Goal: Task Accomplishment & Management: Use online tool/utility

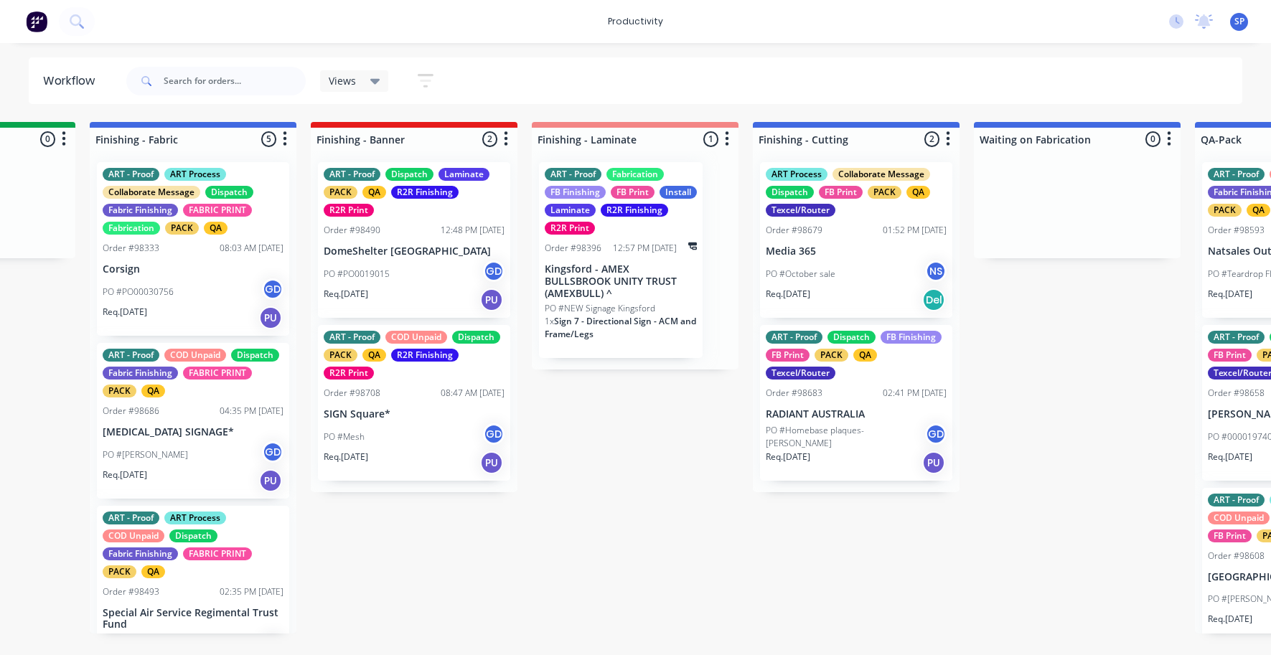
scroll to position [0, 2593]
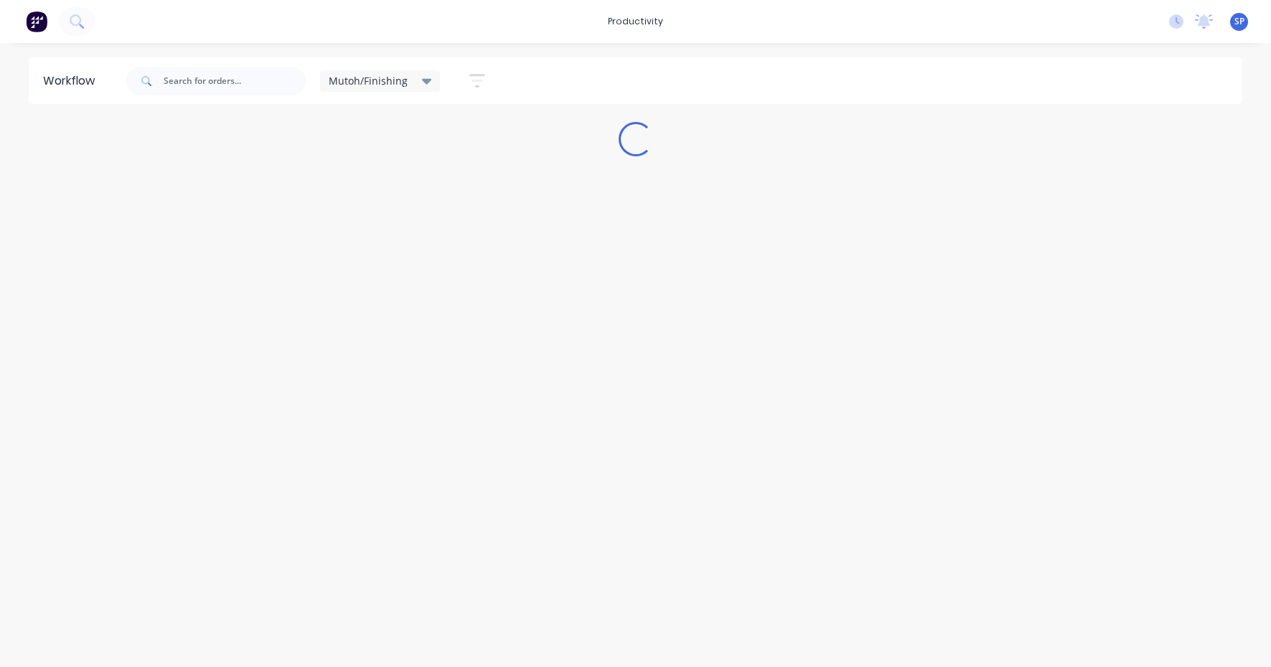
click at [423, 72] on div "Mutoh/Finishing" at bounding box center [380, 81] width 121 height 22
click at [355, 185] on button "None" at bounding box center [407, 187] width 153 height 17
click at [205, 85] on input "text" at bounding box center [235, 81] width 142 height 29
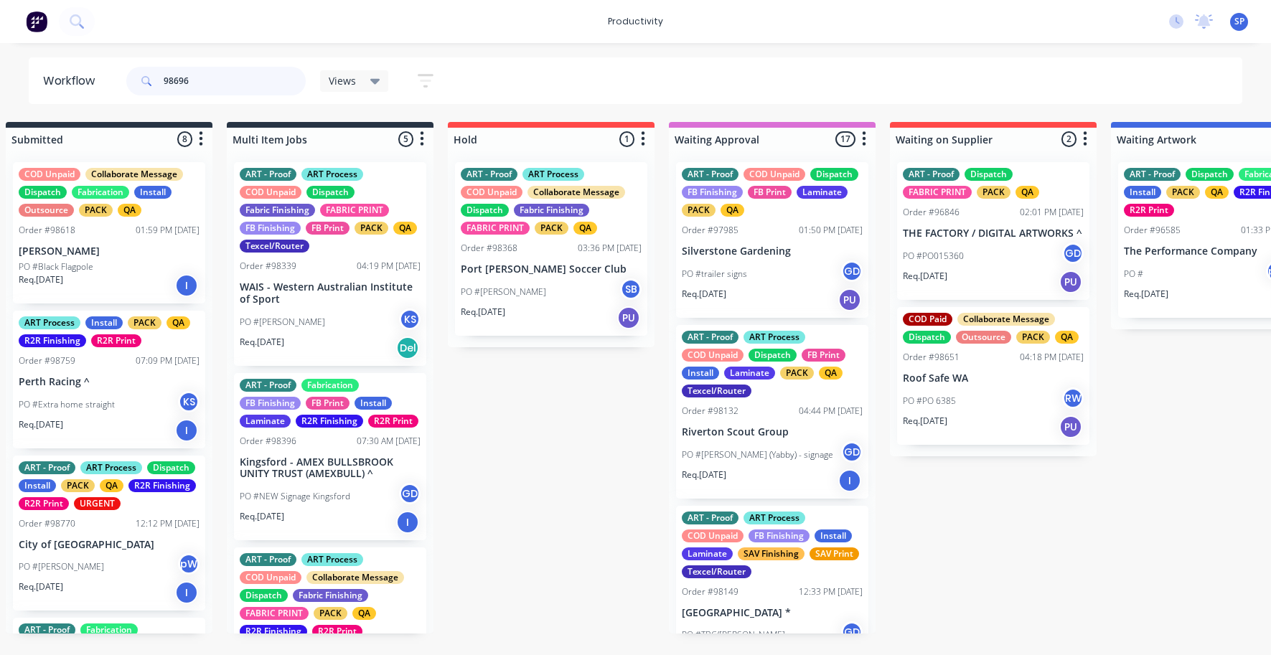
scroll to position [0, 29]
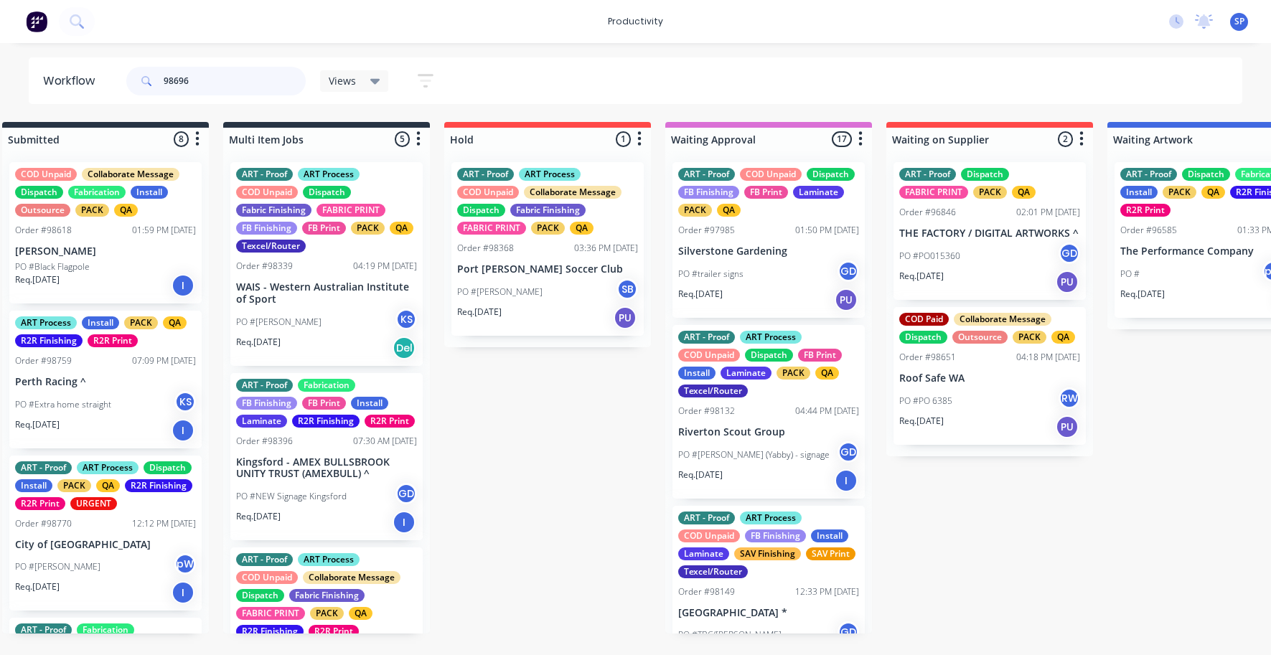
click at [194, 76] on input "98696" at bounding box center [235, 81] width 142 height 29
drag, startPoint x: 191, startPoint y: 80, endPoint x: 181, endPoint y: 88, distance: 12.8
click at [181, 88] on input "98696" at bounding box center [235, 81] width 142 height 29
type input "98696"
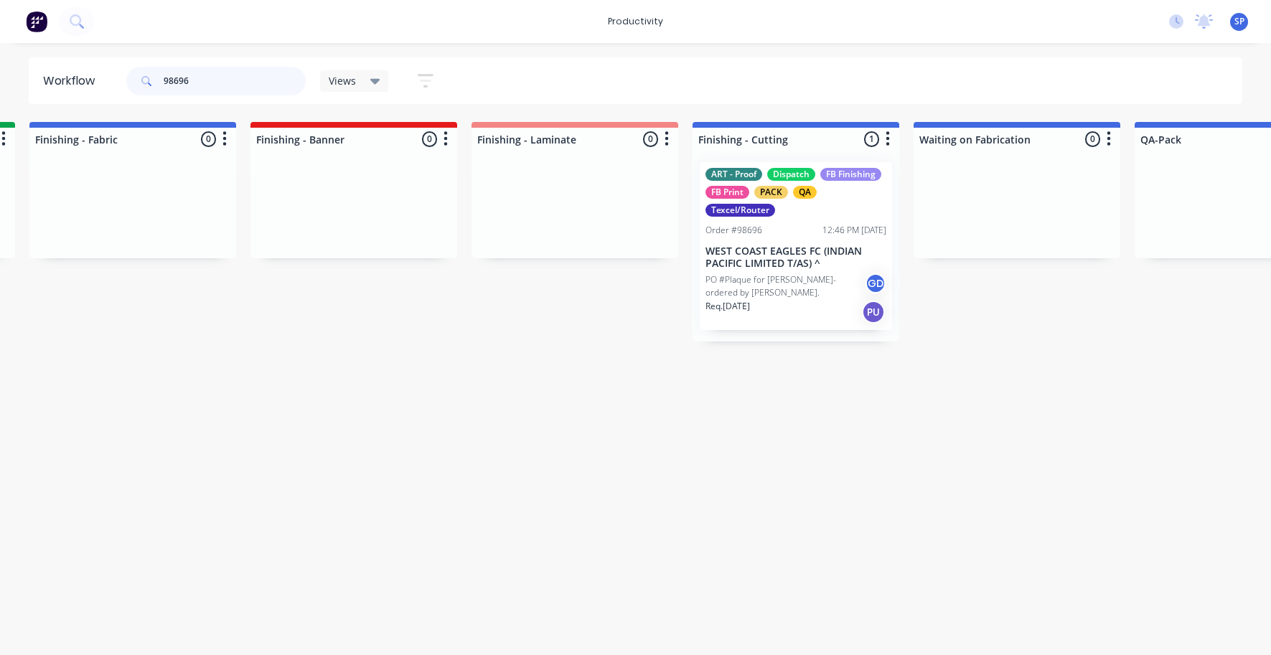
scroll to position [0, 2660]
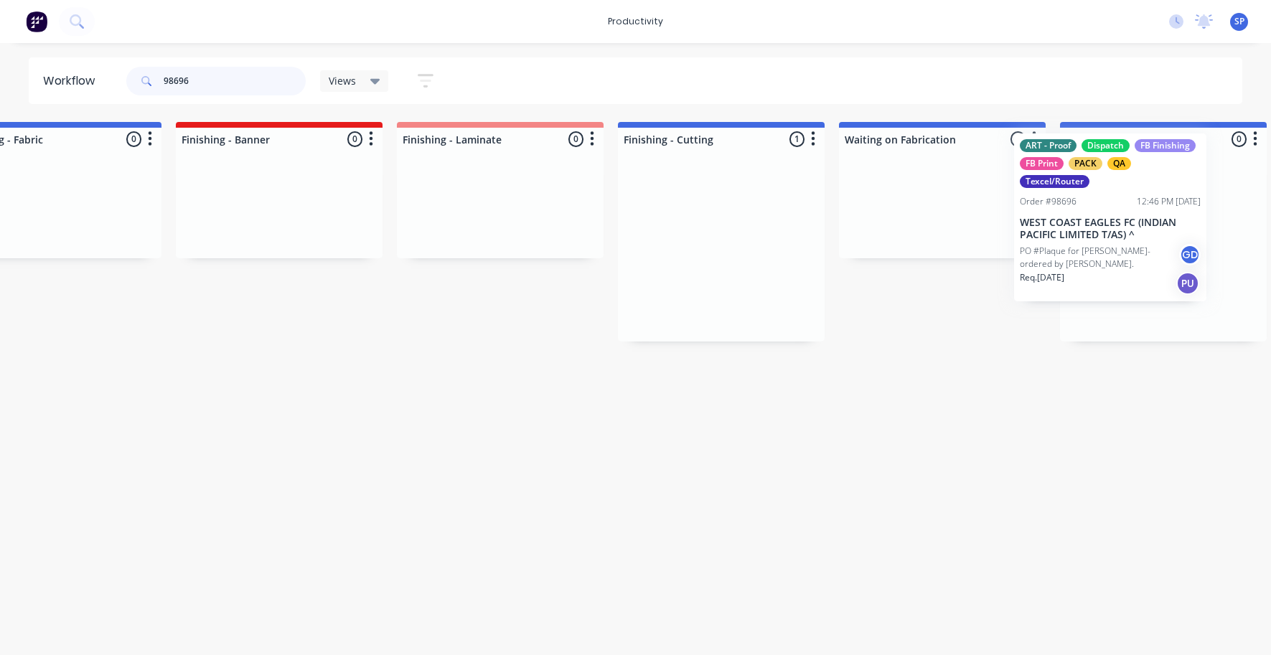
drag, startPoint x: 778, startPoint y: 291, endPoint x: 1104, endPoint y: 262, distance: 327.8
click at [1104, 262] on div "Submitted 0 Sort By Created date Required date Order number Customer name Most …" at bounding box center [18, 232] width 5515 height 220
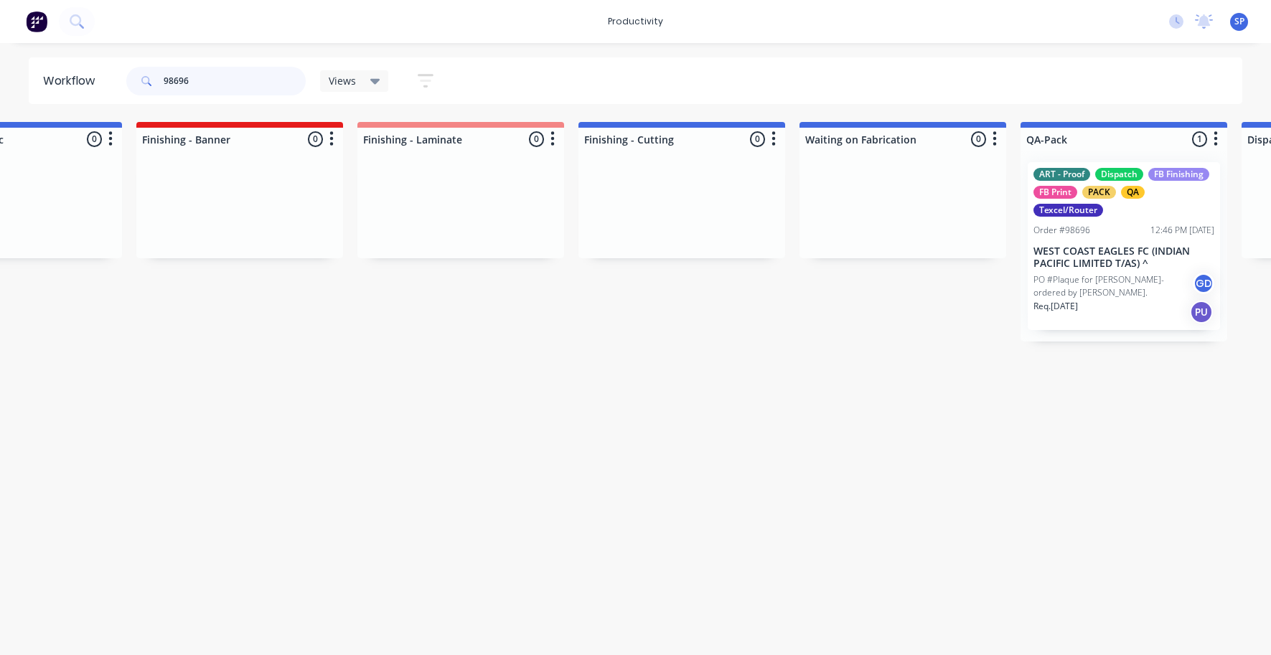
drag, startPoint x: 209, startPoint y: 80, endPoint x: 123, endPoint y: 78, distance: 85.4
click at [118, 72] on header "Workflow 98696 Views Save new view None edit Mutoh/Finishing (Default) edit ART…" at bounding box center [636, 80] width 1214 height 47
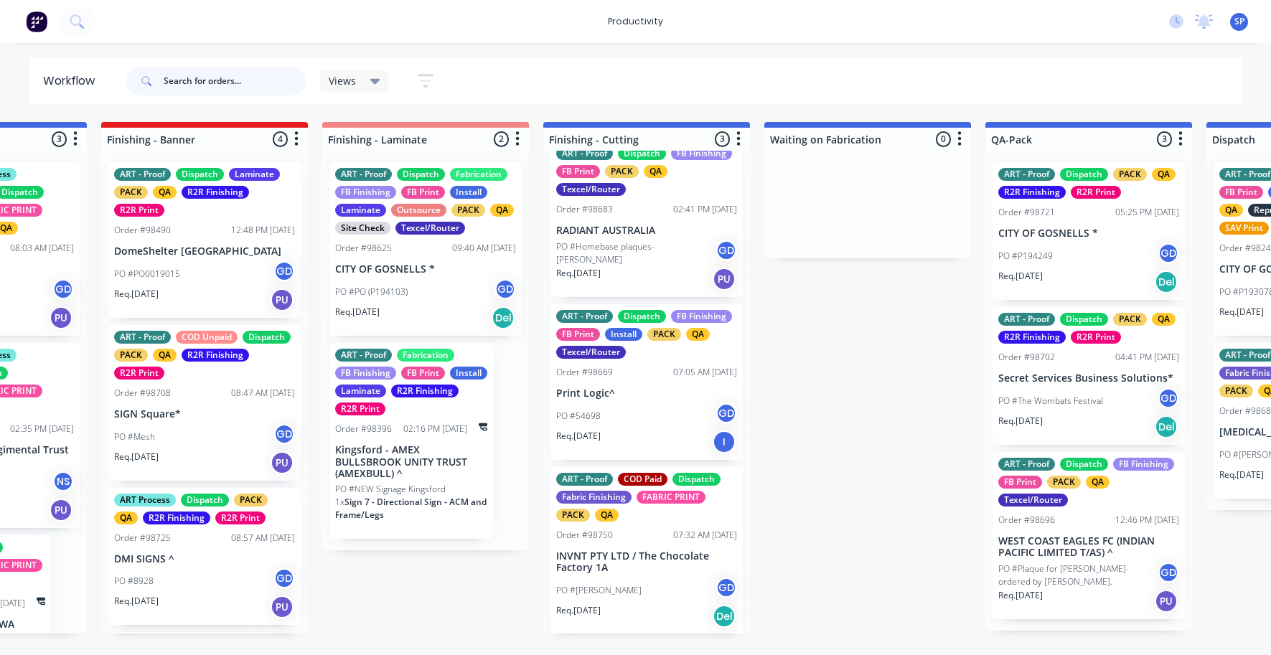
scroll to position [0, 0]
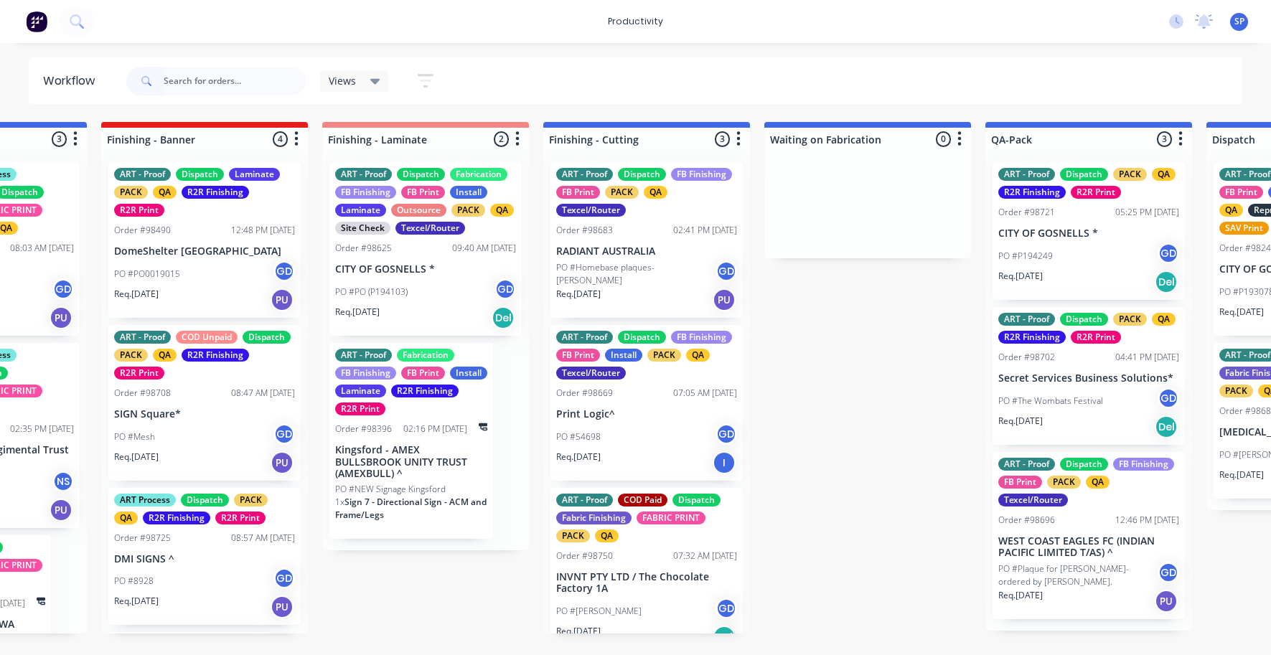
click at [611, 427] on div "PO #54698 GD" at bounding box center [646, 436] width 181 height 27
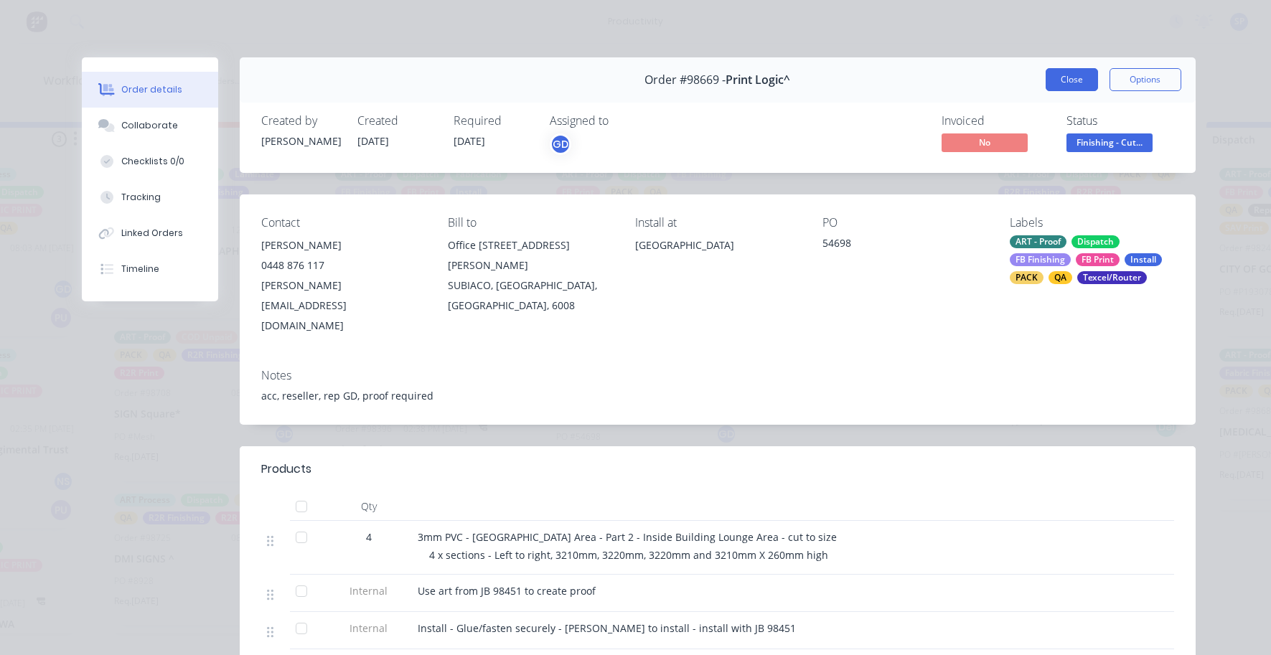
click at [1055, 88] on button "Close" at bounding box center [1072, 79] width 52 height 23
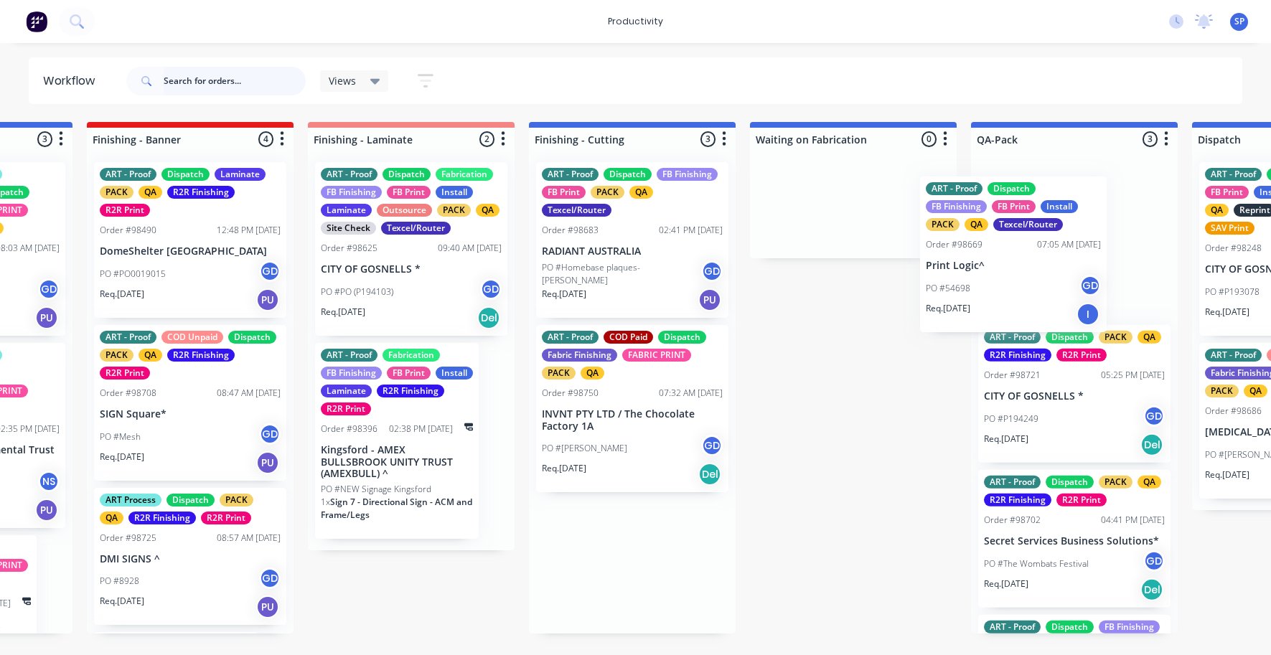
scroll to position [0, 2827]
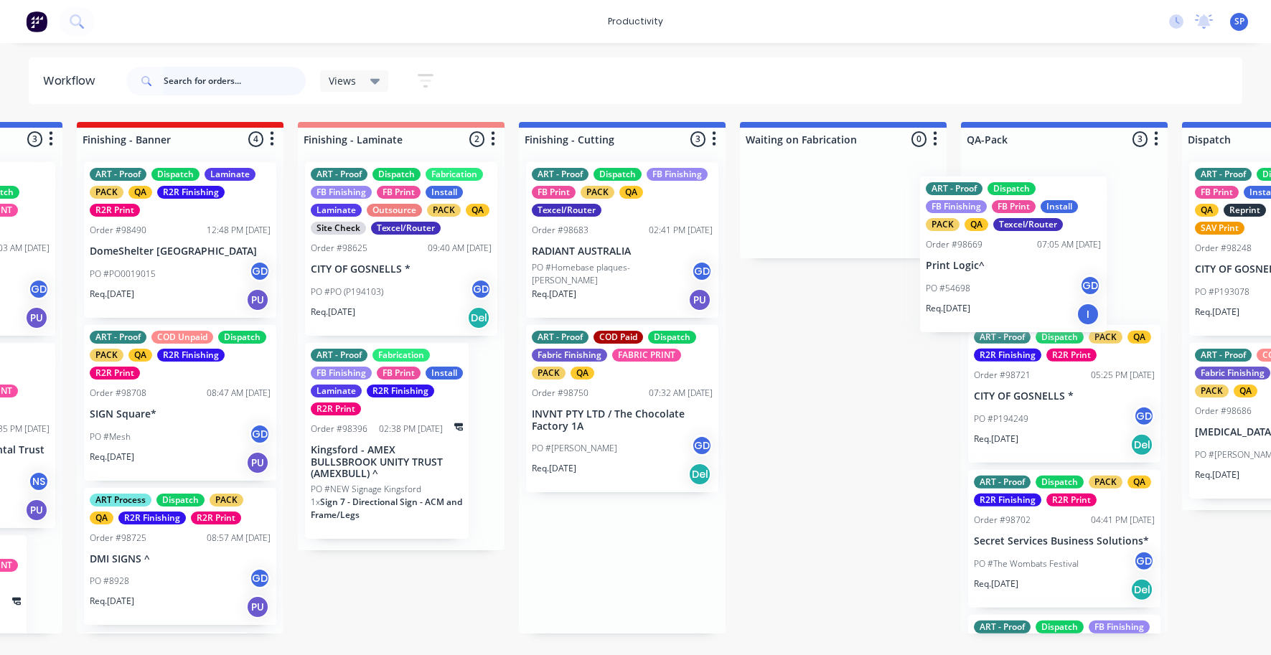
drag, startPoint x: 606, startPoint y: 440, endPoint x: 988, endPoint y: 283, distance: 413.2
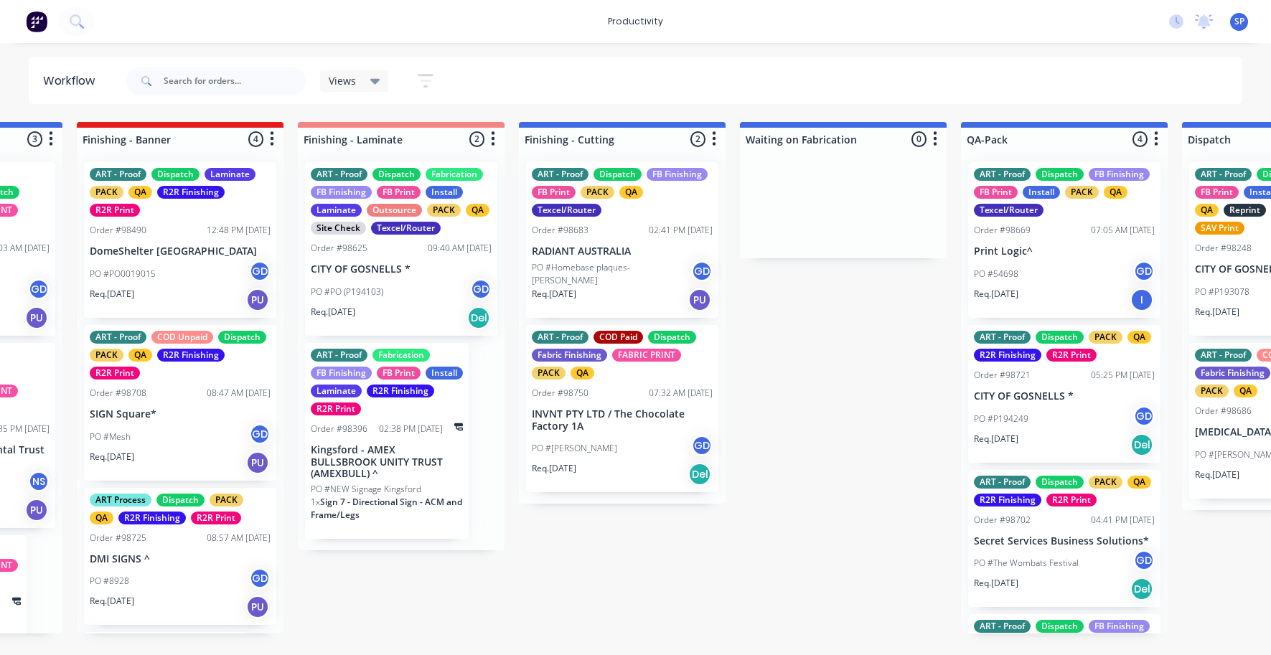
click at [606, 436] on div "PO #Elliot Hudd GD" at bounding box center [622, 448] width 181 height 27
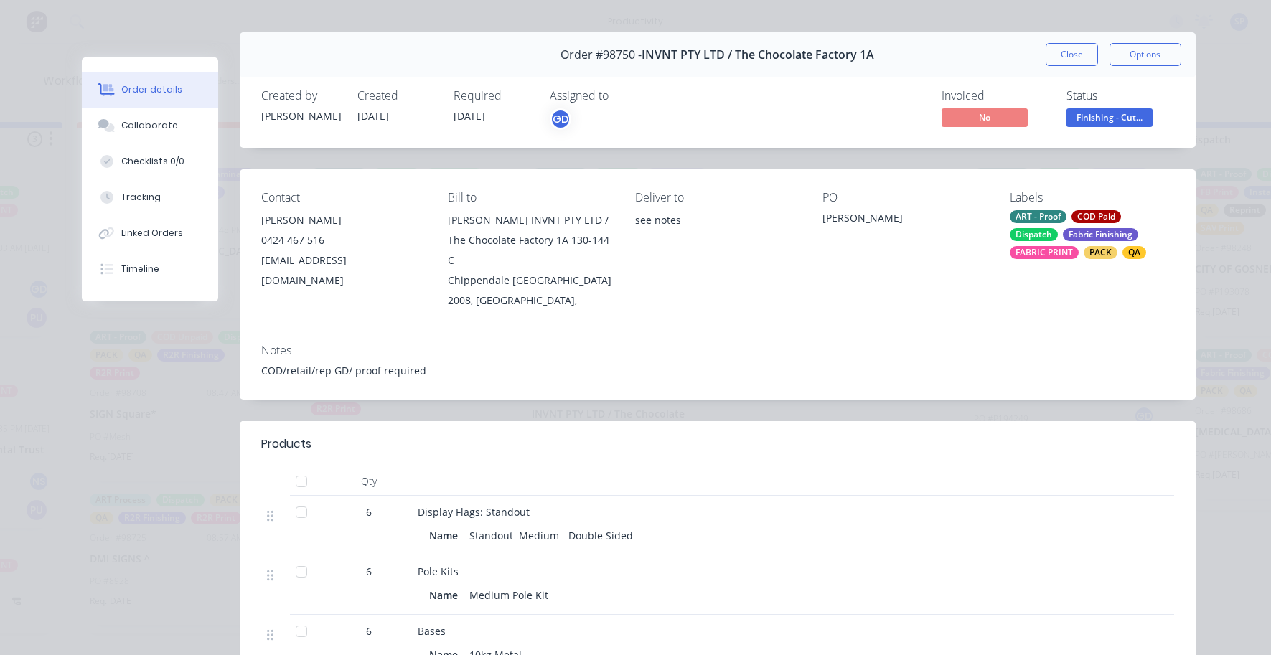
scroll to position [0, 0]
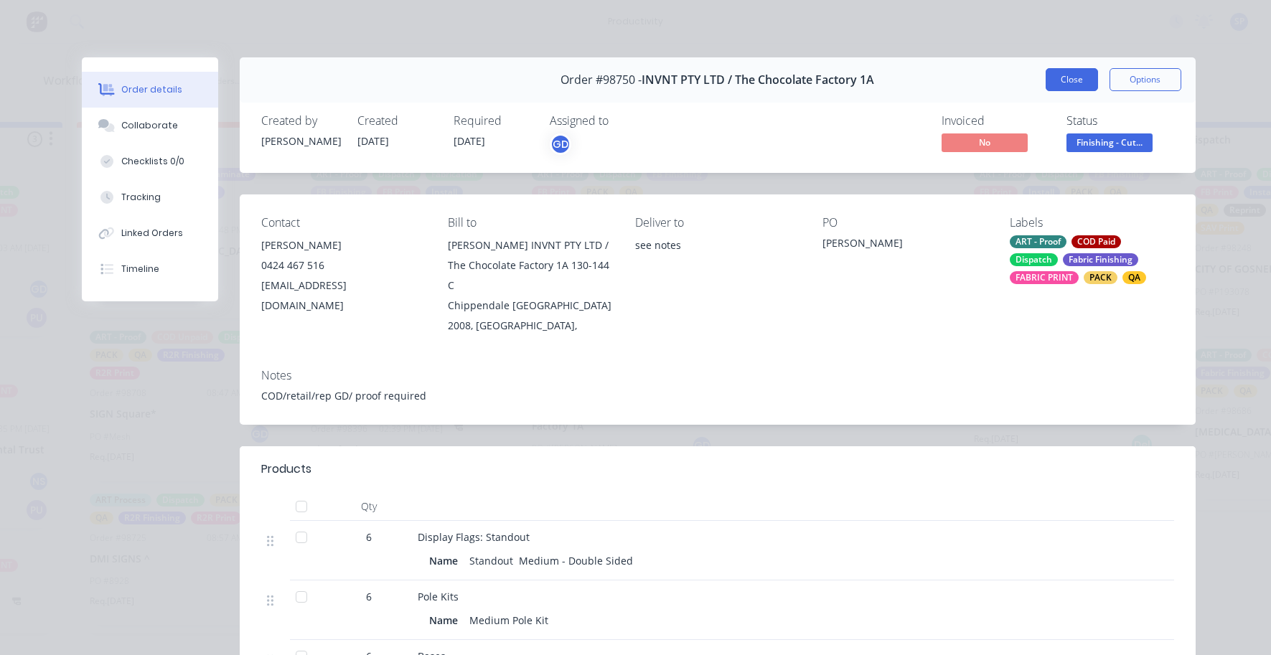
click at [1078, 78] on button "Close" at bounding box center [1072, 79] width 52 height 23
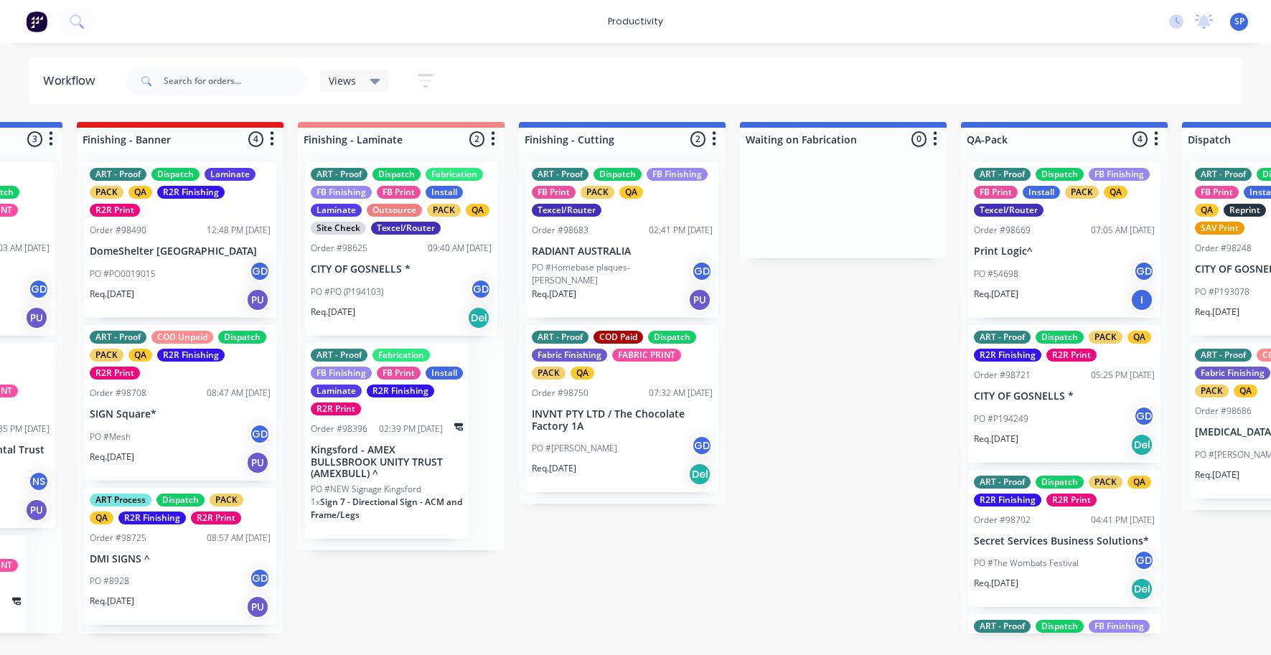
click at [384, 279] on div "PO #PO (P194103) GD" at bounding box center [401, 291] width 181 height 27
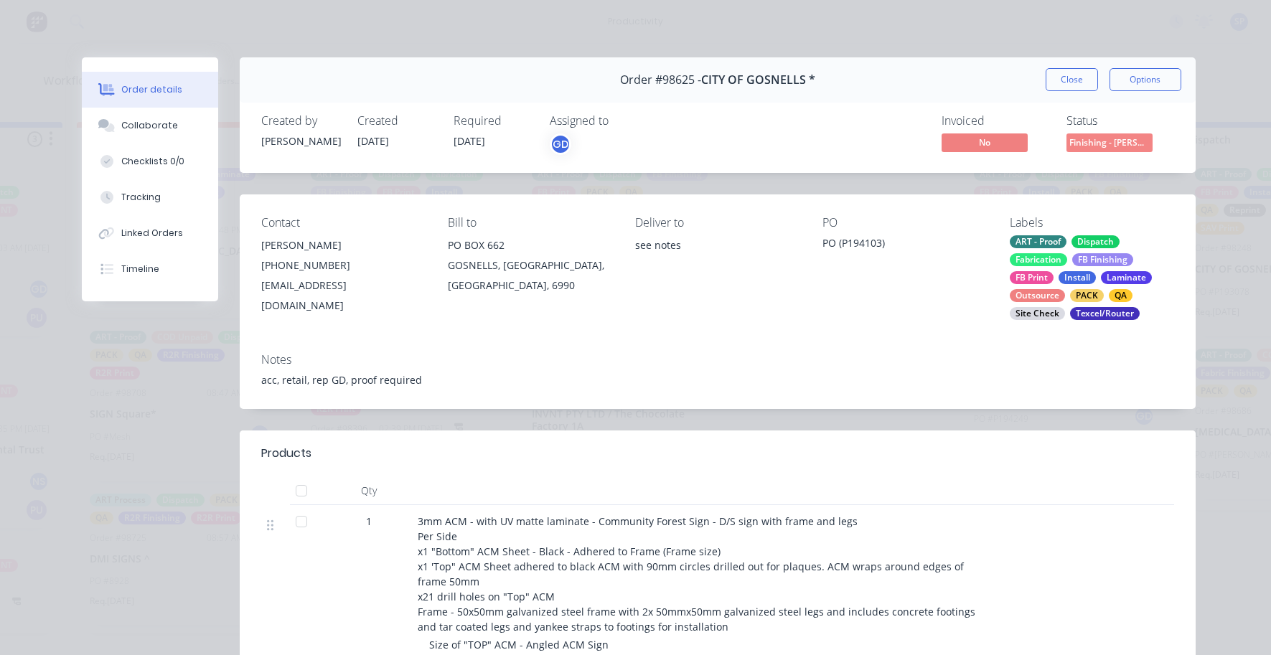
click at [1077, 72] on button "Close" at bounding box center [1072, 79] width 52 height 23
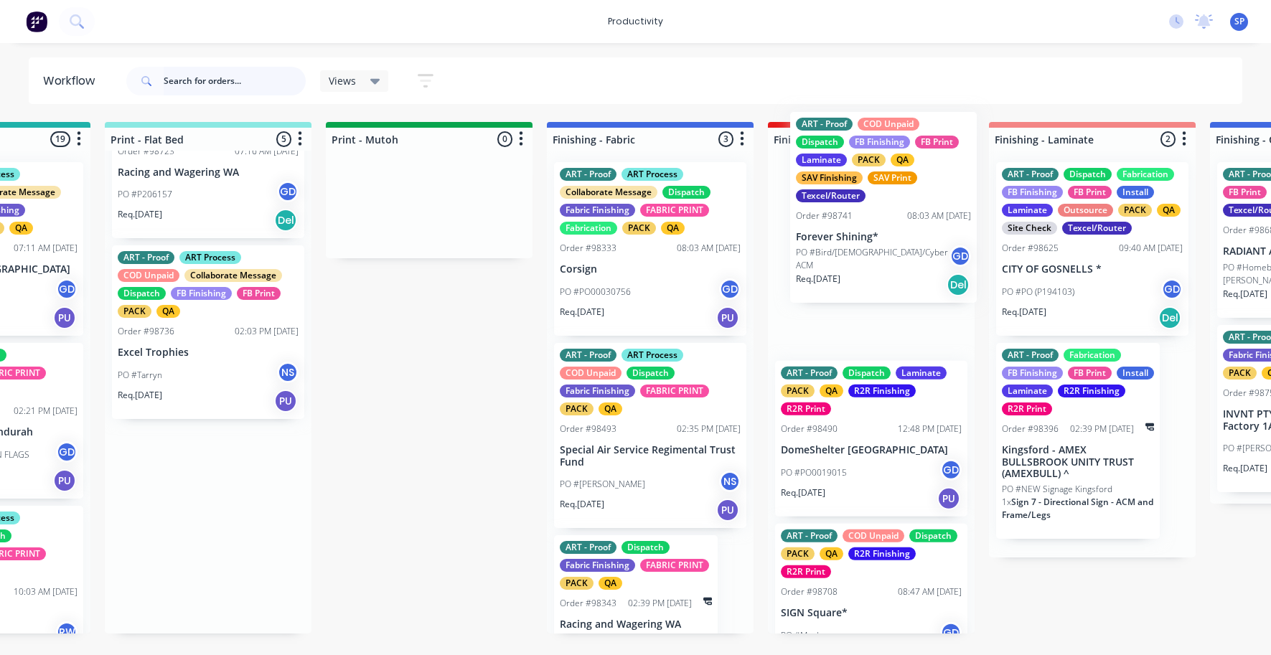
scroll to position [0, 2138]
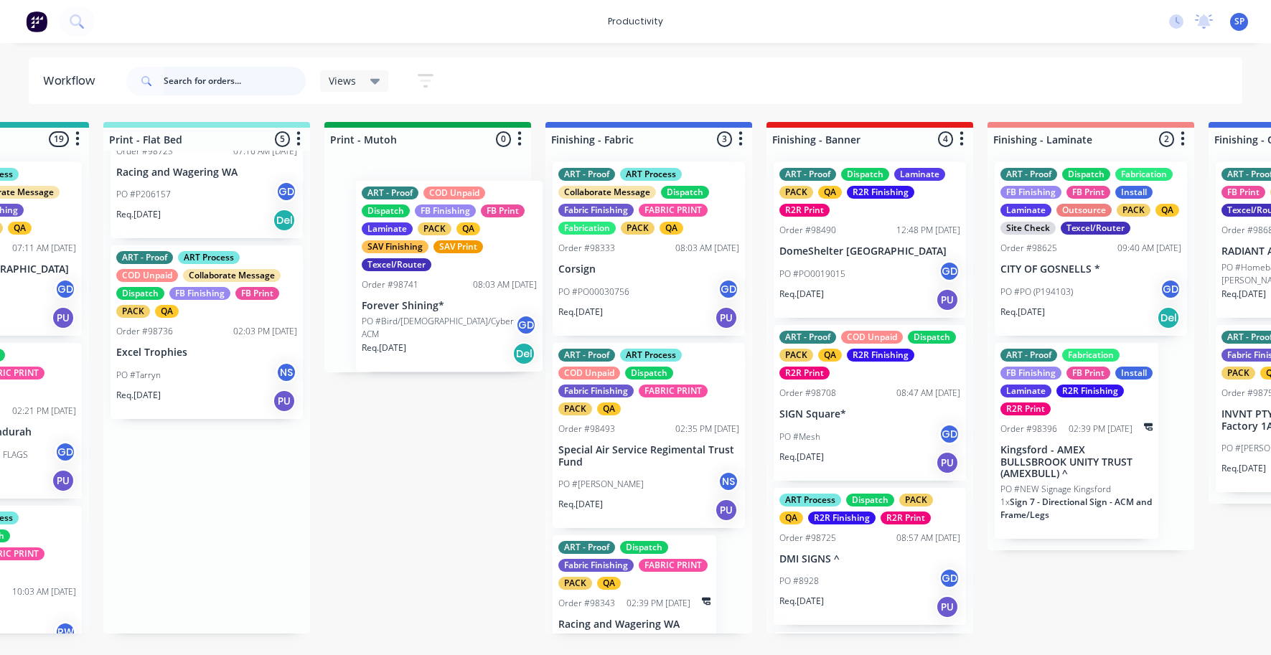
drag, startPoint x: 441, startPoint y: 234, endPoint x: 420, endPoint y: 308, distance: 76.8
click at [425, 312] on div "Submitted 8 Sort By Created date Required date Order number Customer name Most …" at bounding box center [609, 378] width 5515 height 512
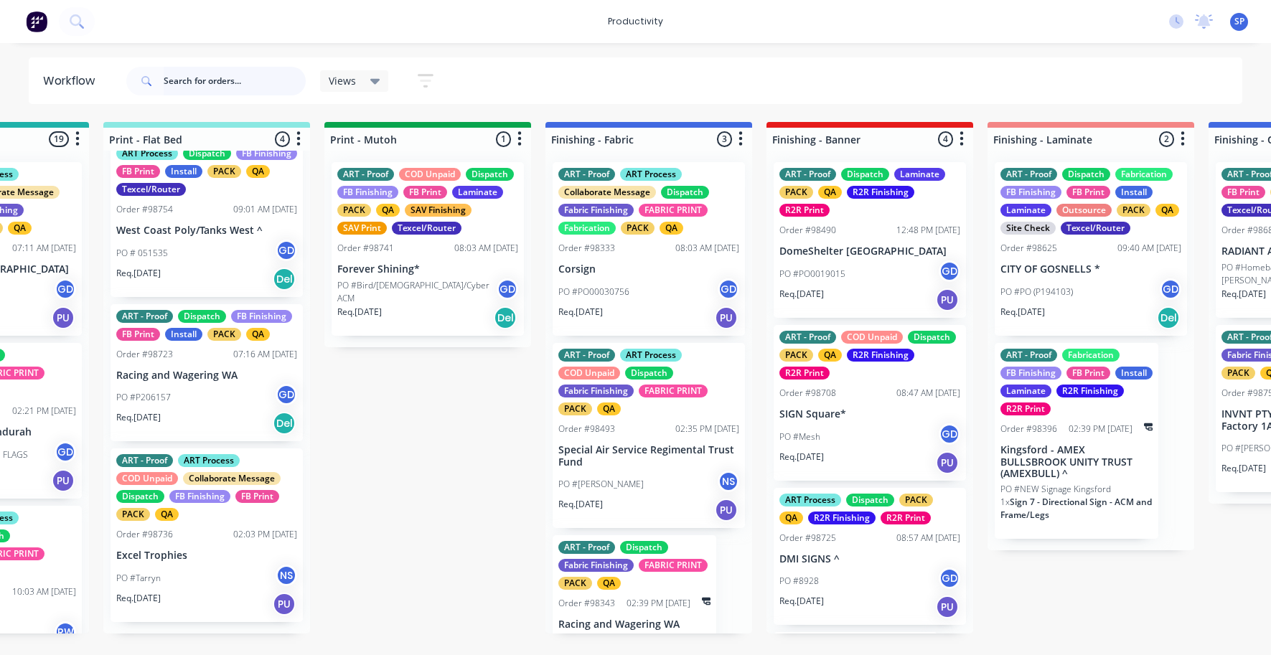
scroll to position [154, 0]
click at [174, 382] on p "Racing and Wagering WA" at bounding box center [206, 376] width 181 height 12
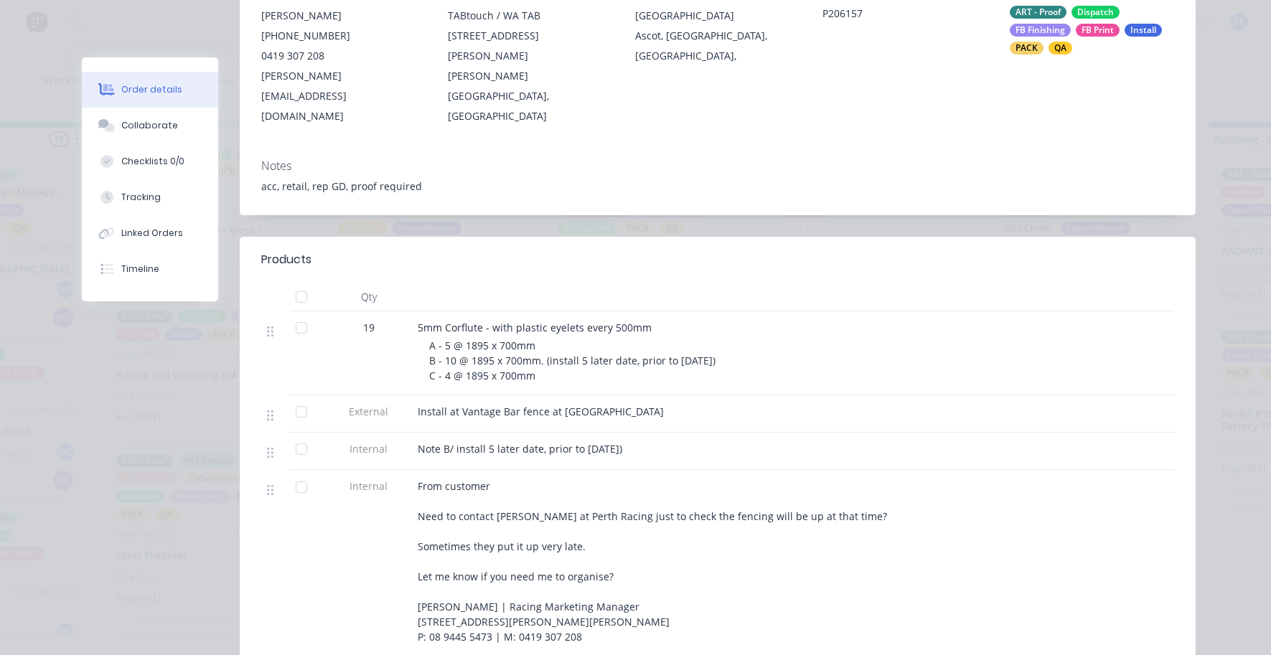
scroll to position [215, 0]
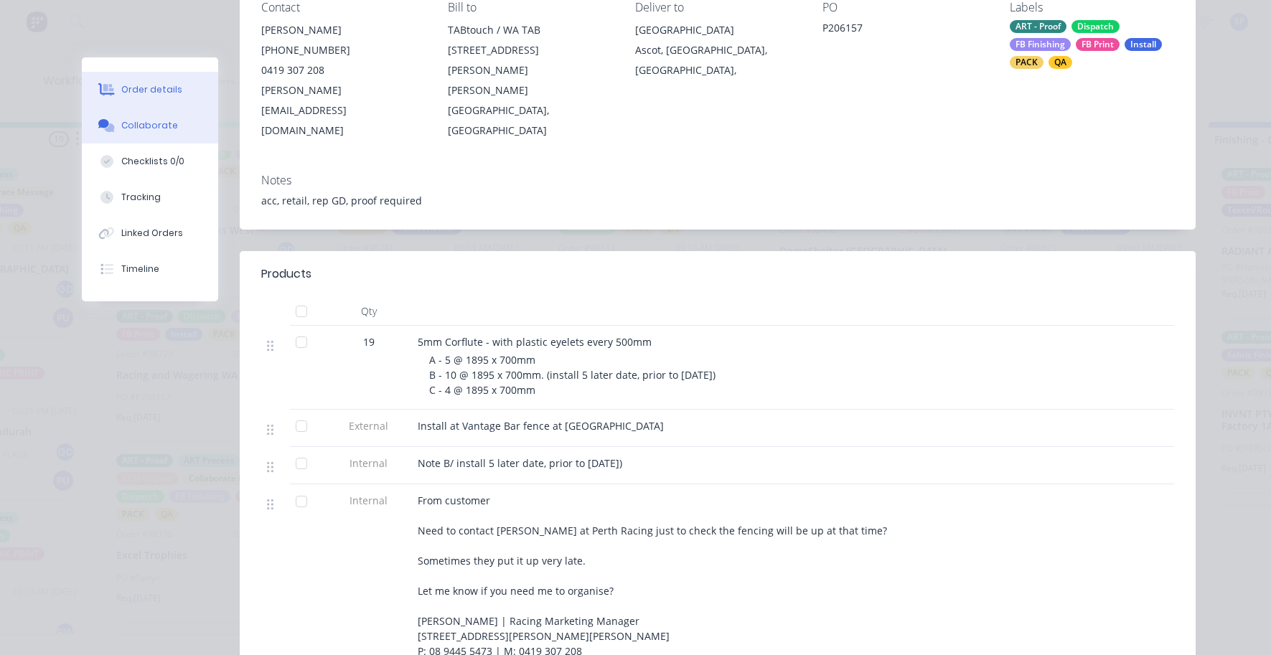
click at [128, 134] on button "Collaborate" at bounding box center [150, 126] width 136 height 36
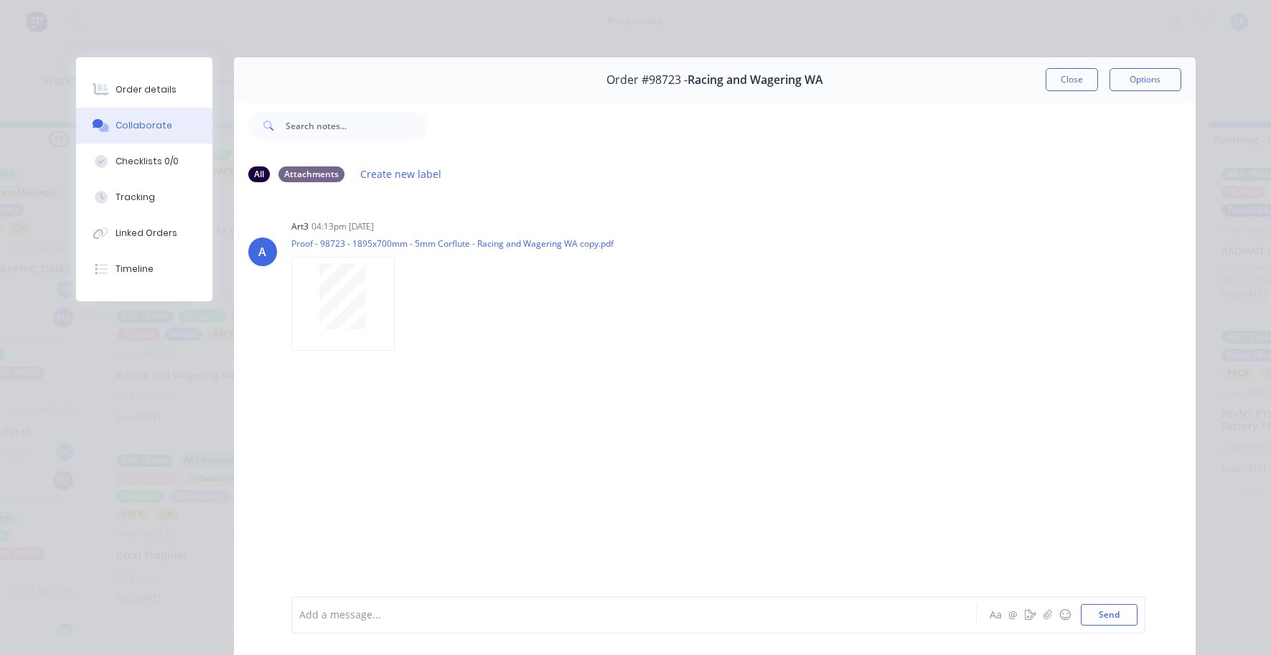
click at [1066, 75] on button "Close" at bounding box center [1072, 79] width 52 height 23
